Goal: Use online tool/utility

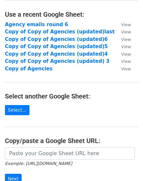
scroll to position [38, 0]
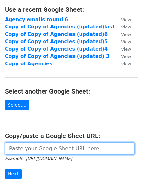
click at [75, 151] on input "url" at bounding box center [70, 149] width 130 height 12
paste input "[URL][DOMAIN_NAME]"
type input "[URL][DOMAIN_NAME]"
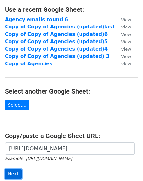
click at [11, 173] on input "Next" at bounding box center [13, 174] width 17 height 10
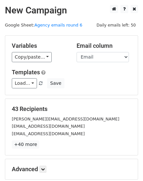
click at [37, 169] on h5 "Advanced" at bounding box center [72, 169] width 120 height 7
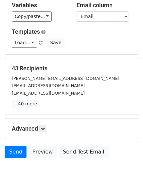
scroll to position [41, 0]
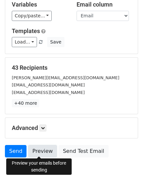
click at [44, 148] on link "Preview" at bounding box center [42, 151] width 29 height 12
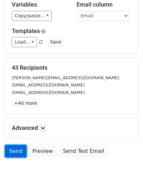
click at [23, 151] on link "Send" at bounding box center [16, 151] width 22 height 12
